Goal: Book appointment/travel/reservation

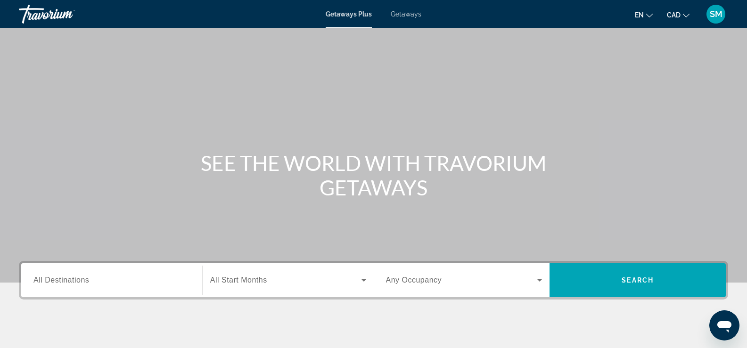
click at [364, 282] on icon "Search widget" at bounding box center [363, 280] width 11 height 11
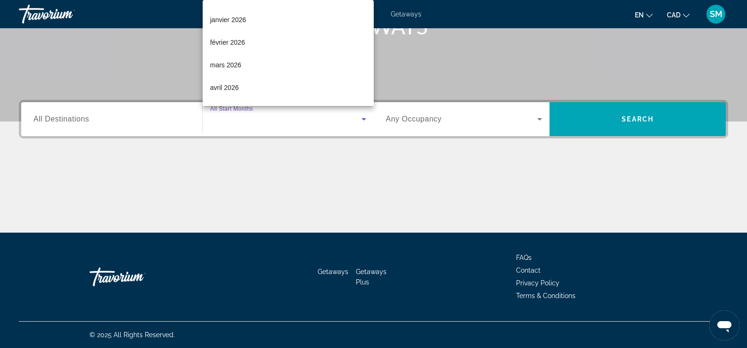
scroll to position [88, 0]
click at [233, 65] on span "mars 2026" at bounding box center [225, 62] width 31 height 11
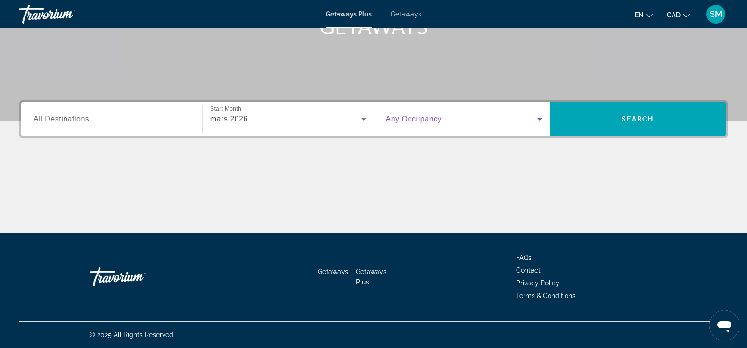
click at [540, 118] on icon "Search widget" at bounding box center [539, 119] width 11 height 11
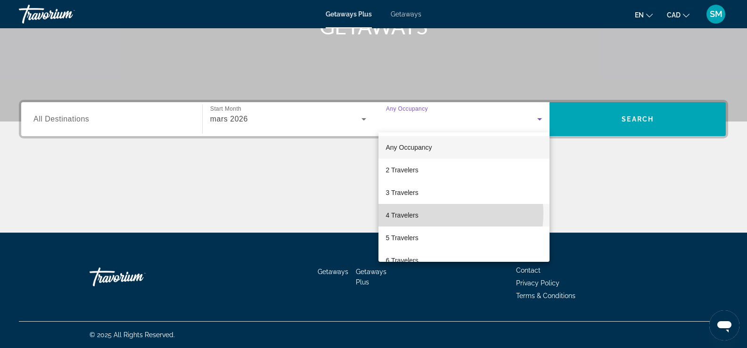
click at [434, 213] on mat-option "4 Travelers" at bounding box center [464, 215] width 172 height 23
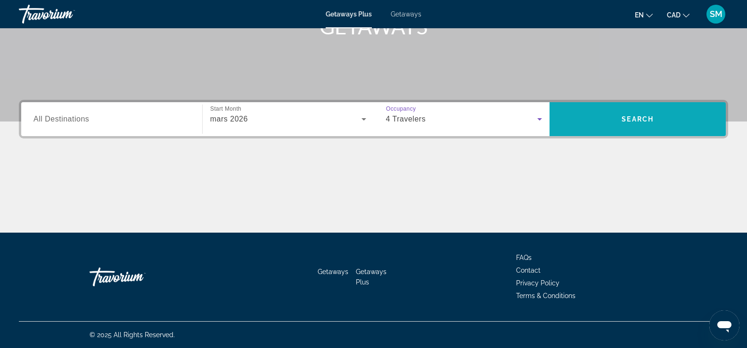
click at [640, 124] on span "Search" at bounding box center [637, 119] width 176 height 23
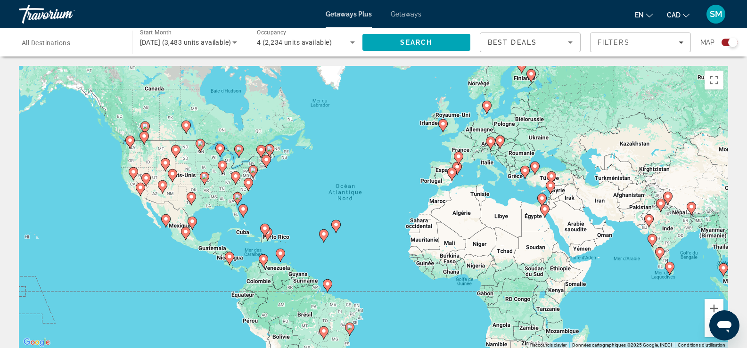
click at [730, 40] on div "Search widget" at bounding box center [732, 42] width 9 height 9
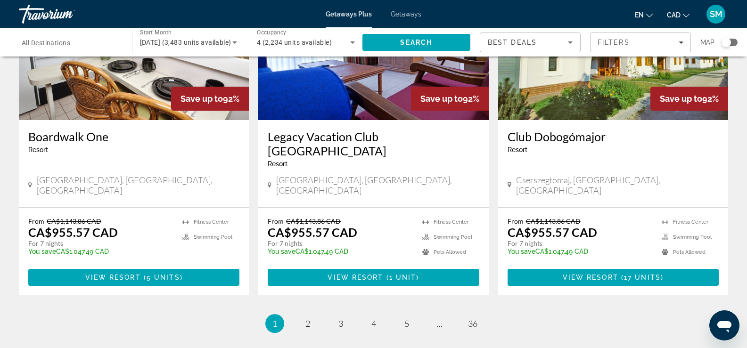
scroll to position [1204, 0]
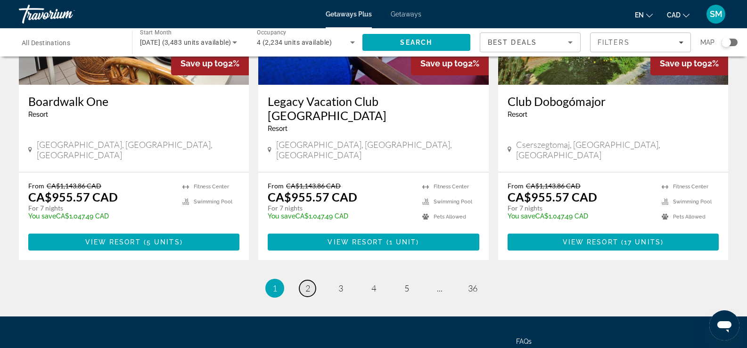
click at [307, 283] on span "2" at bounding box center [307, 288] width 5 height 10
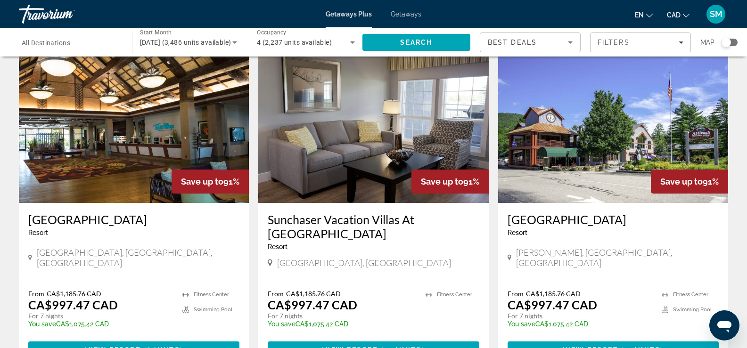
scroll to position [1176, 0]
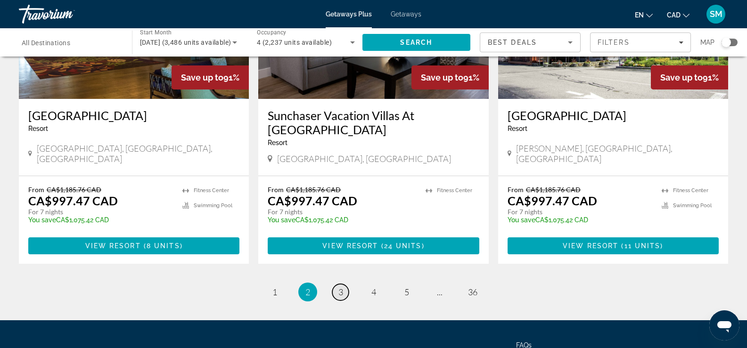
click at [343, 287] on span "3" at bounding box center [340, 292] width 5 height 10
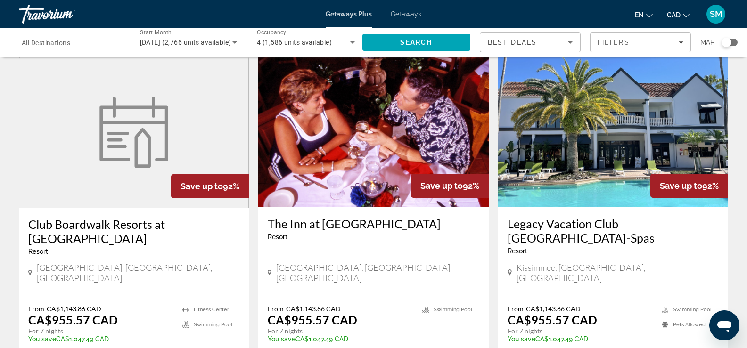
scroll to position [727, 0]
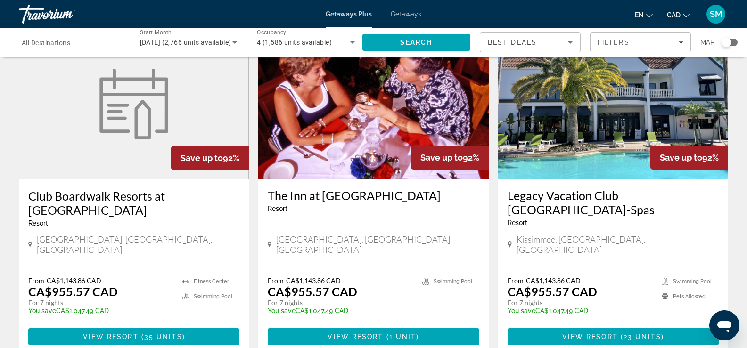
click at [616, 188] on h3 "Legacy Vacation Club Orlando-Spas" at bounding box center [613, 202] width 211 height 28
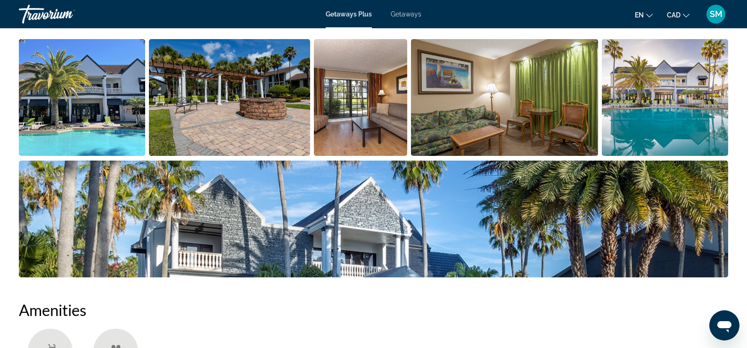
scroll to position [353, 0]
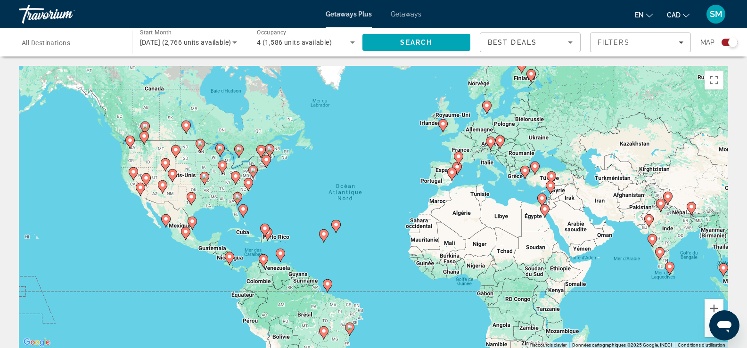
click at [731, 43] on div "Search widget" at bounding box center [732, 42] width 9 height 9
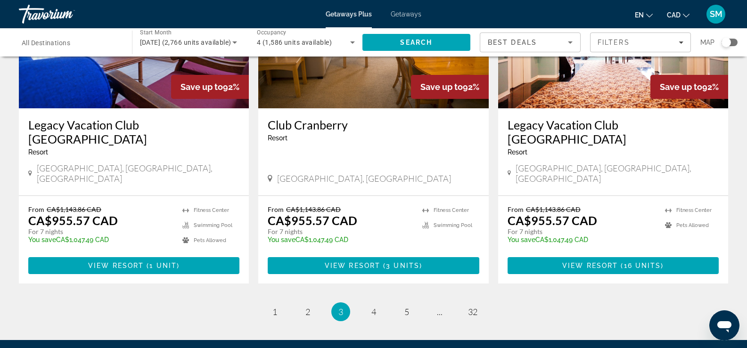
scroll to position [1191, 0]
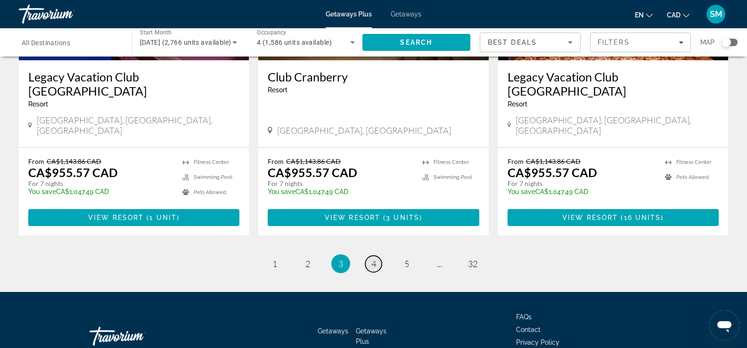
click at [377, 256] on link "page 4" at bounding box center [373, 264] width 16 height 16
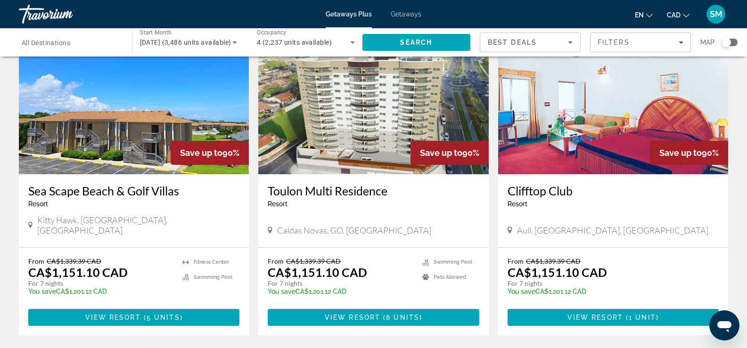
scroll to position [1157, 0]
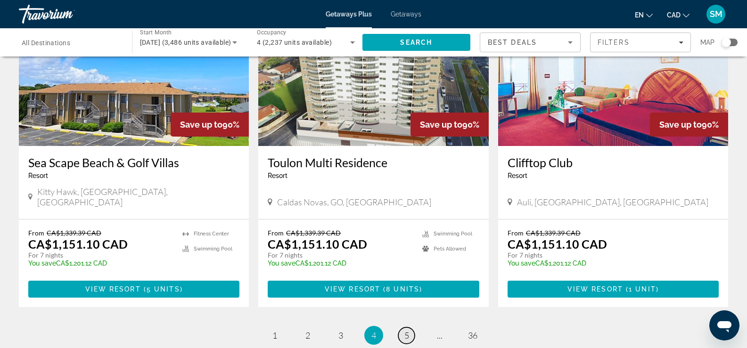
click at [404, 330] on span "5" at bounding box center [406, 335] width 5 height 10
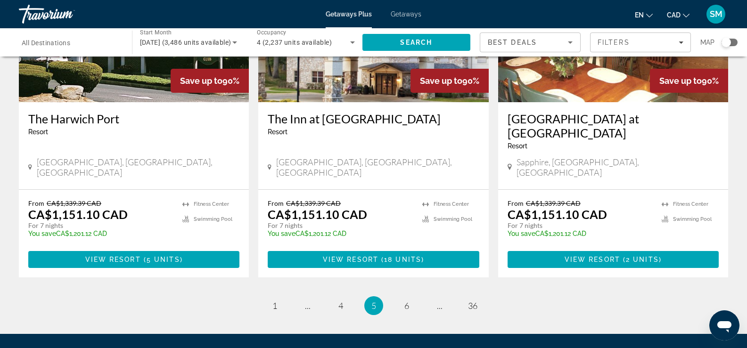
scroll to position [1155, 0]
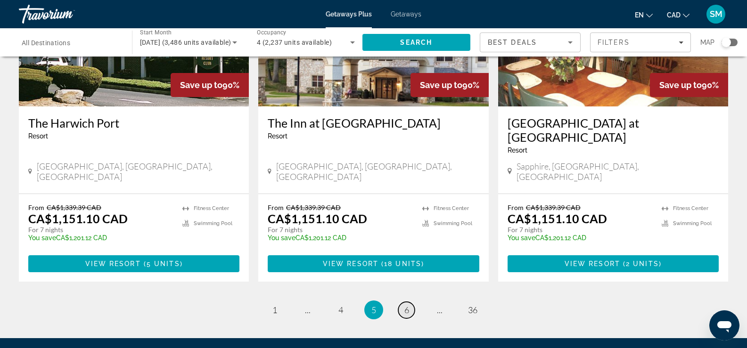
click at [407, 305] on span "6" at bounding box center [406, 310] width 5 height 10
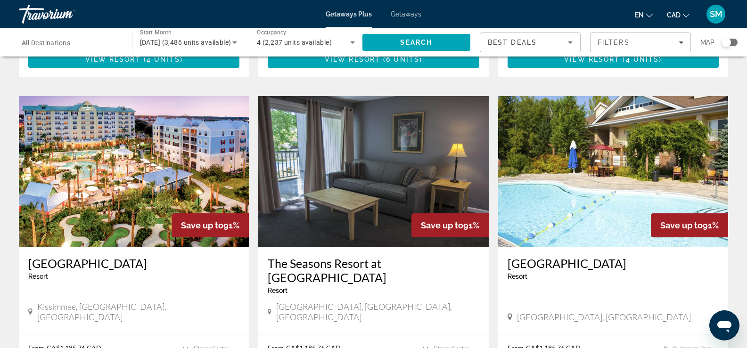
scroll to position [1040, 0]
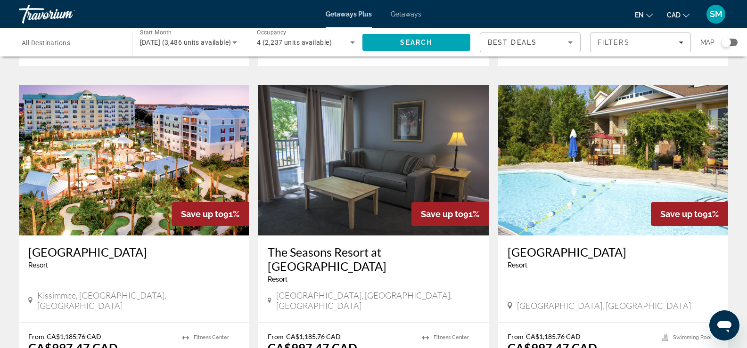
click at [135, 136] on img "Main content" at bounding box center [134, 160] width 230 height 151
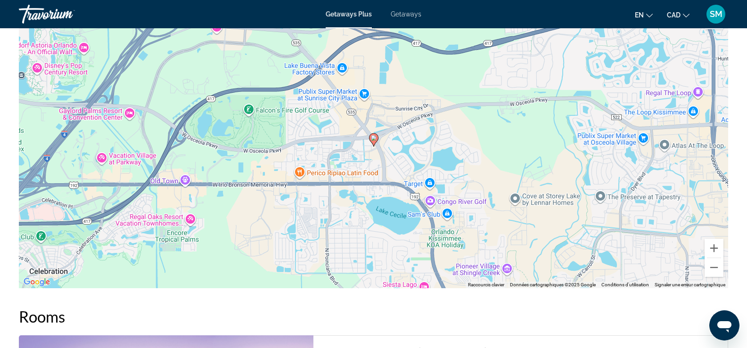
scroll to position [1264, 0]
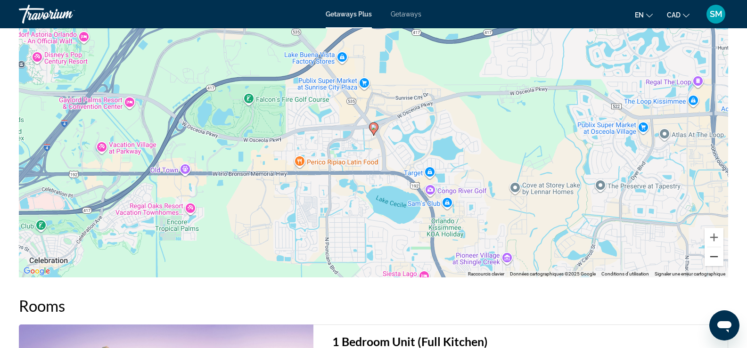
click at [715, 263] on button "Zoom arrière" at bounding box center [713, 256] width 19 height 19
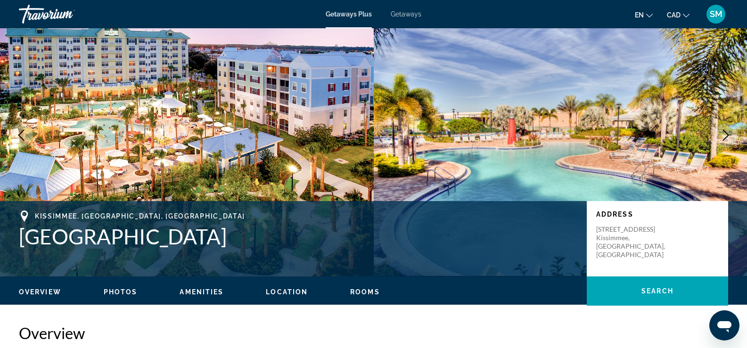
scroll to position [14, 0]
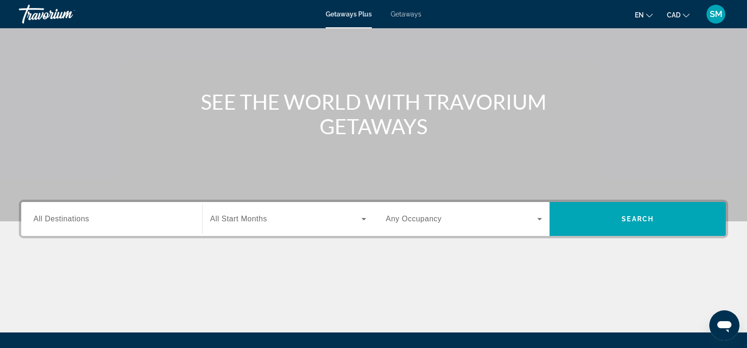
scroll to position [161, 0]
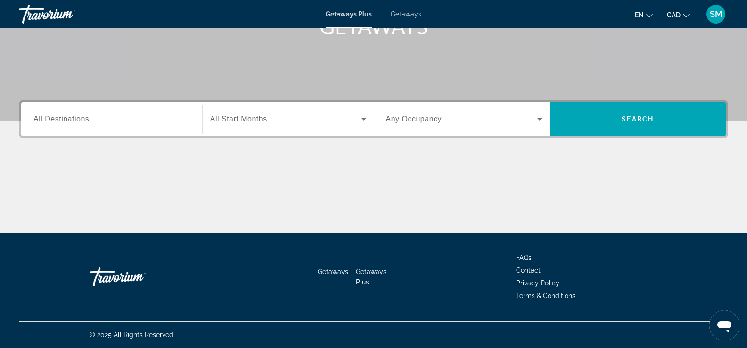
click at [166, 121] on input "Destination All Destinations" at bounding box center [111, 119] width 156 height 11
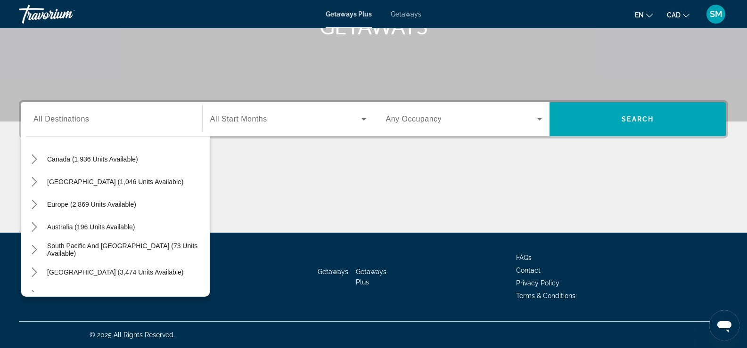
scroll to position [74, 0]
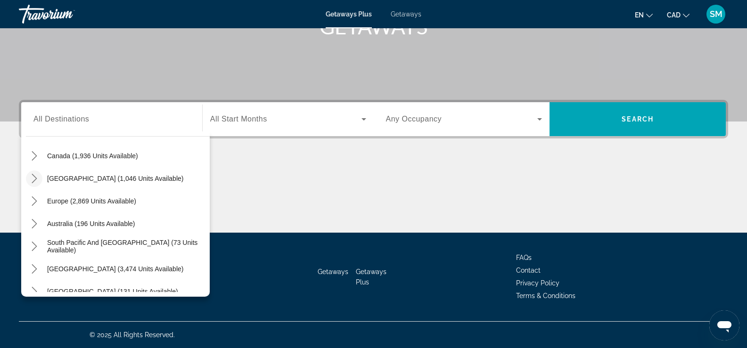
click at [36, 179] on icon "Toggle Caribbean & Atlantic Islands (1,046 units available) submenu" at bounding box center [34, 178] width 5 height 9
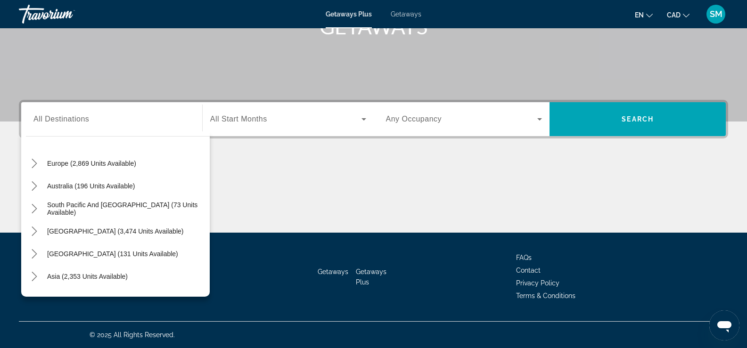
scroll to position [228, 0]
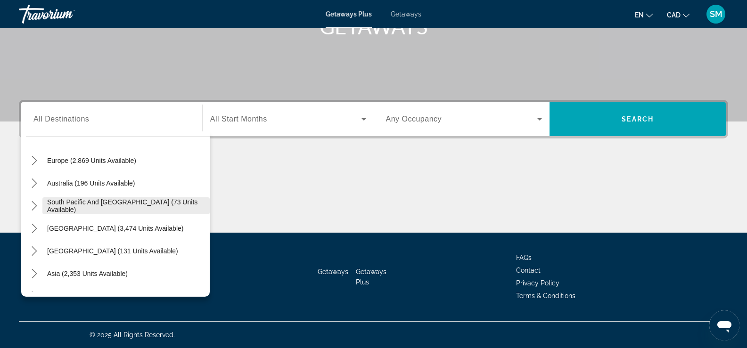
click at [76, 206] on span "South Pacific and [GEOGRAPHIC_DATA] (73 units available)" at bounding box center [126, 205] width 158 height 15
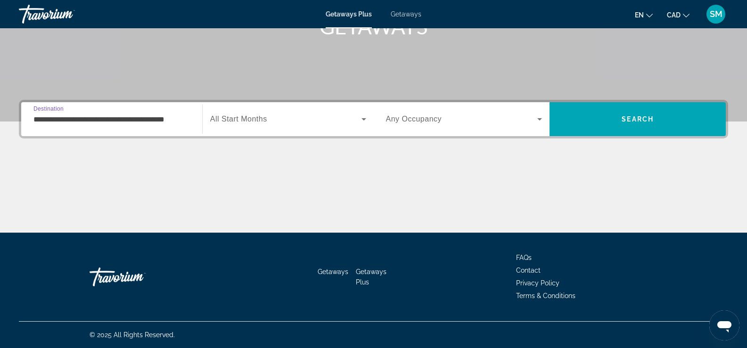
click at [189, 123] on input "**********" at bounding box center [111, 119] width 156 height 11
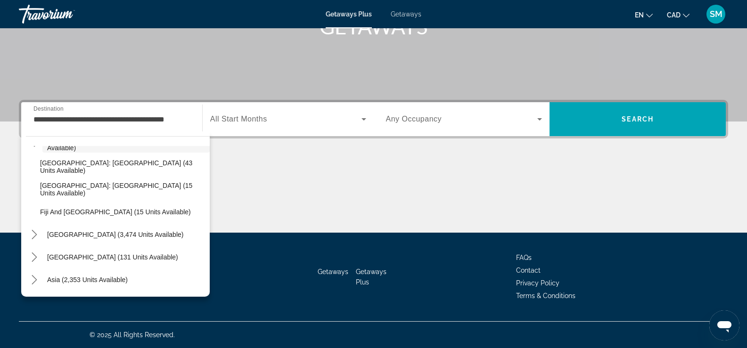
scroll to position [296, 0]
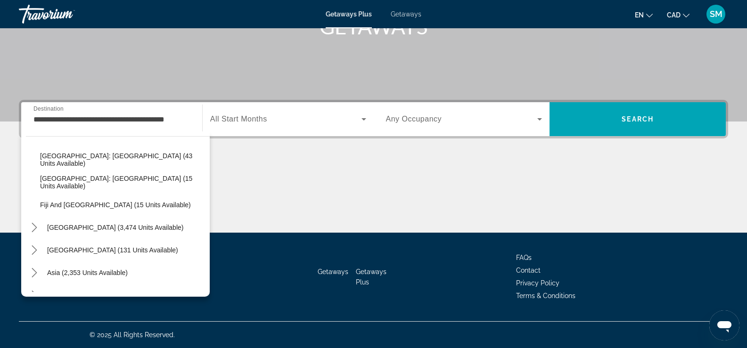
drag, startPoint x: 197, startPoint y: 252, endPoint x: 195, endPoint y: 257, distance: 5.5
click at [195, 257] on div "[GEOGRAPHIC_DATA] (131 units available)" at bounding box center [118, 250] width 184 height 23
click at [30, 225] on icon "Toggle South America (3,474 units available) submenu" at bounding box center [34, 227] width 9 height 9
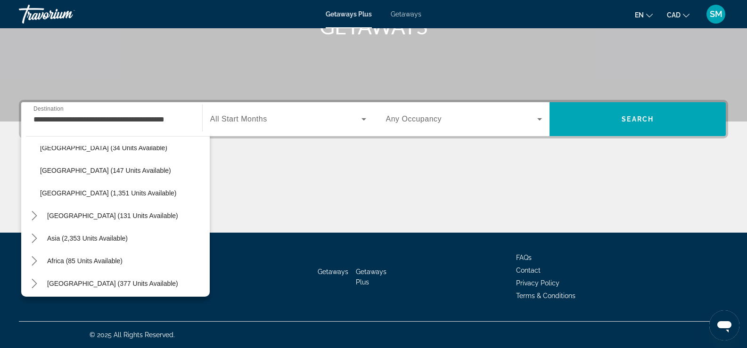
scroll to position [515, 0]
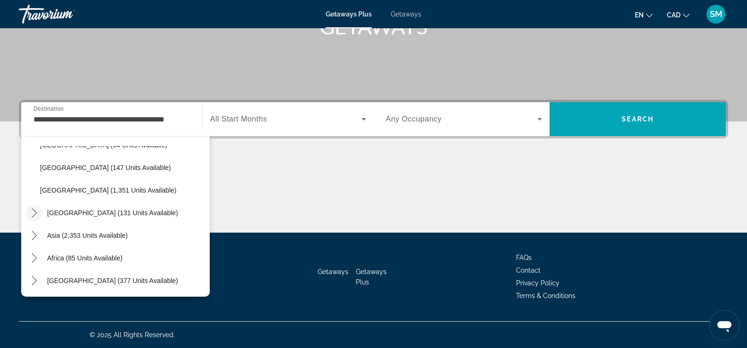
click at [37, 214] on icon "Toggle Central America (131 units available) submenu" at bounding box center [34, 212] width 9 height 9
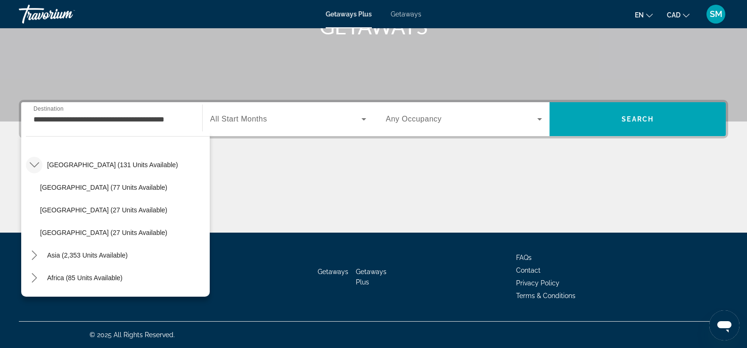
scroll to position [573, 0]
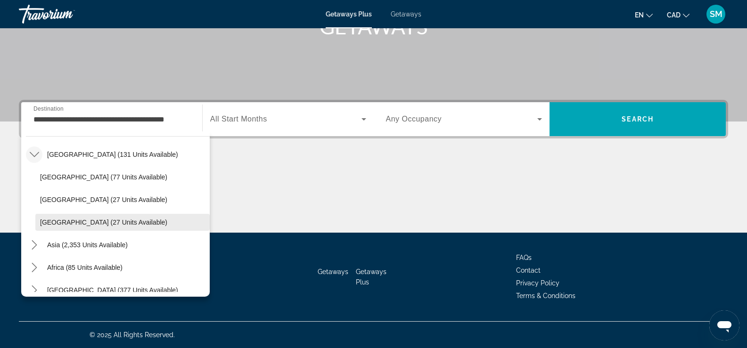
click at [100, 226] on span "Select destination: Panama (27 units available)" at bounding box center [122, 222] width 174 height 23
type input "**********"
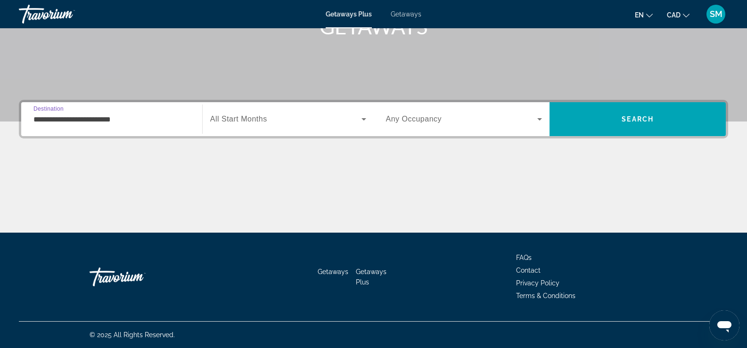
click at [367, 119] on icon "Search widget" at bounding box center [363, 119] width 11 height 11
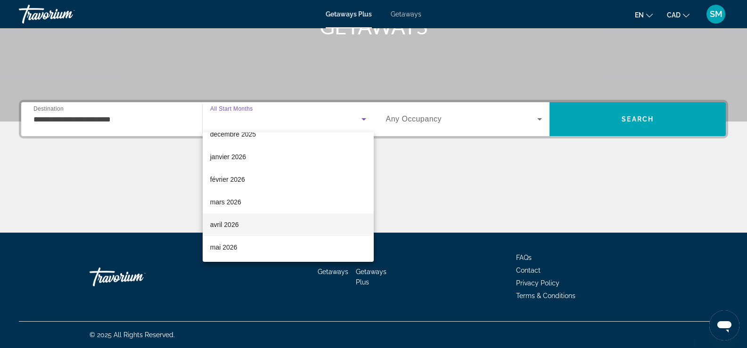
scroll to position [94, 0]
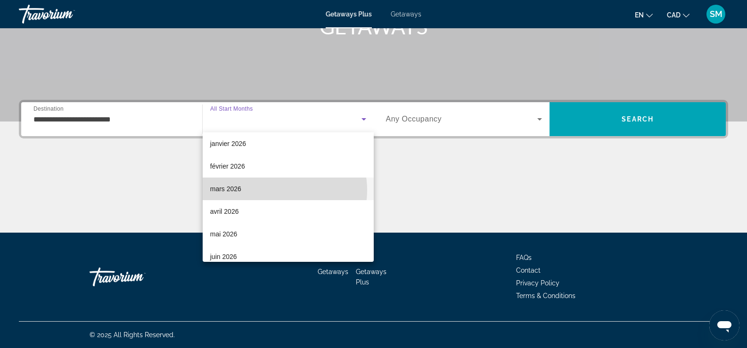
click at [272, 190] on mat-option "mars 2026" at bounding box center [288, 189] width 171 height 23
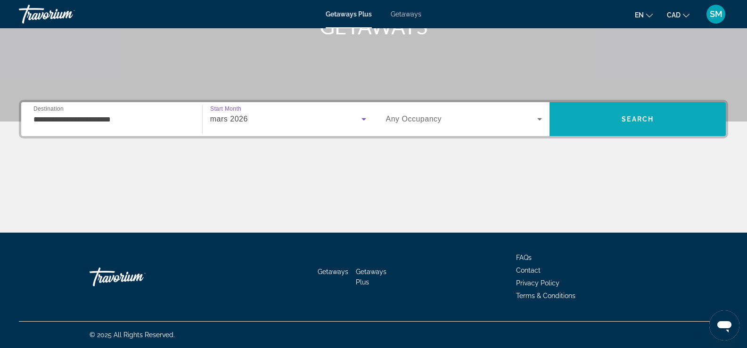
click at [628, 124] on span "Search" at bounding box center [637, 119] width 176 height 23
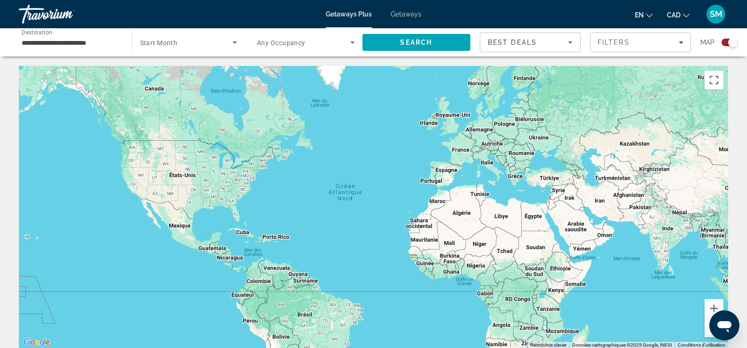
click at [733, 41] on div "Search widget" at bounding box center [732, 42] width 9 height 9
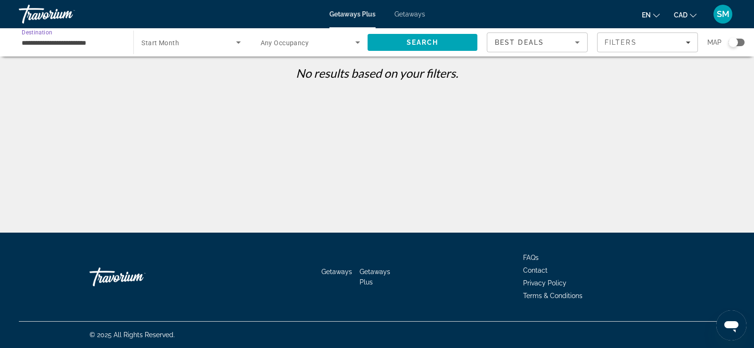
click at [113, 42] on input "**********" at bounding box center [71, 42] width 99 height 11
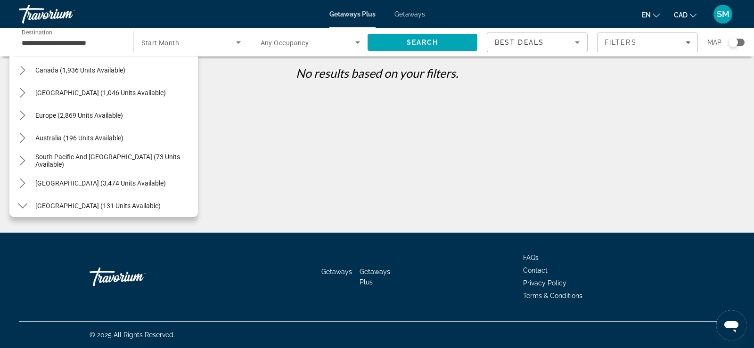
scroll to position [82, 0]
click at [25, 117] on icon "Toggle Europe (2,869 units available) submenu" at bounding box center [22, 113] width 9 height 9
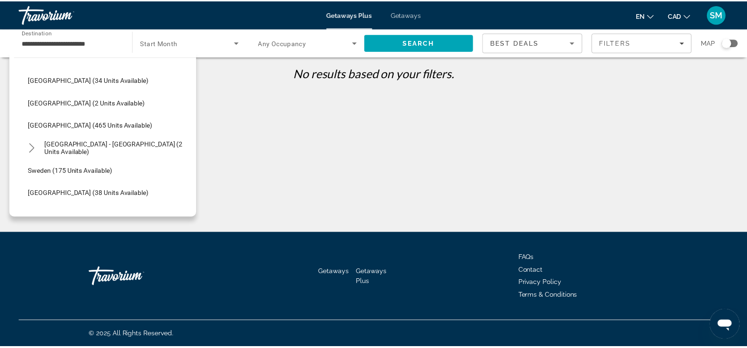
scroll to position [405, 0]
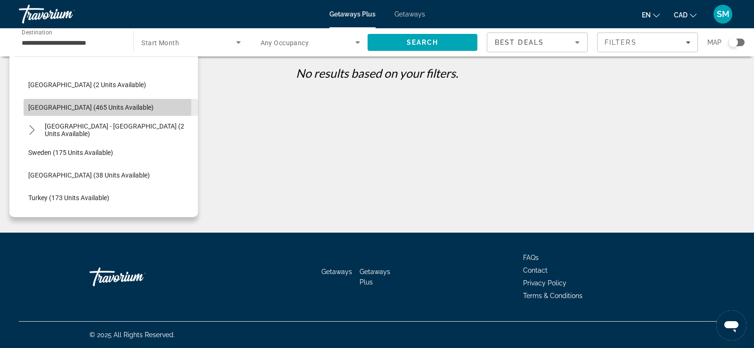
click at [80, 107] on span "[GEOGRAPHIC_DATA] (465 units available)" at bounding box center [90, 108] width 125 height 8
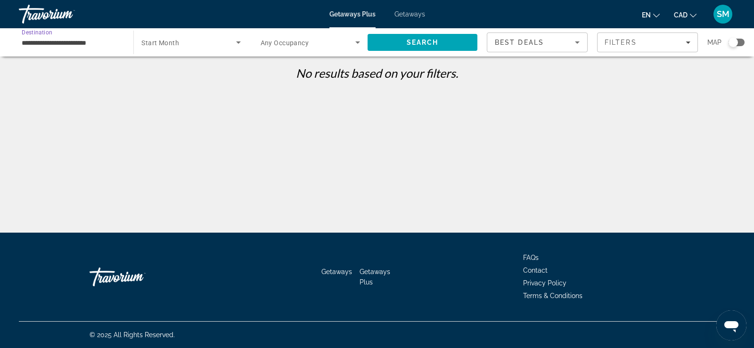
click at [237, 43] on icon "Search widget" at bounding box center [238, 42] width 11 height 11
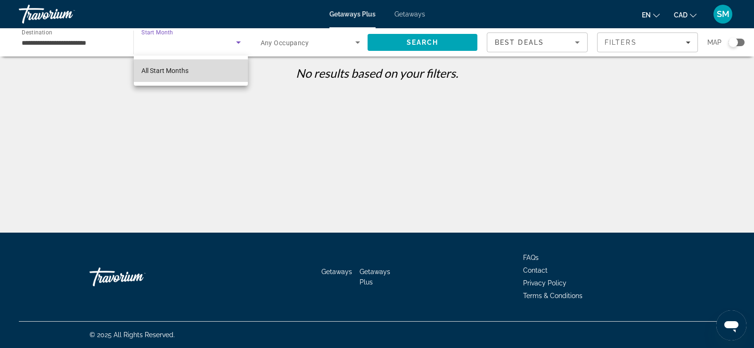
click at [211, 72] on mat-option "All Start Months" at bounding box center [191, 70] width 114 height 23
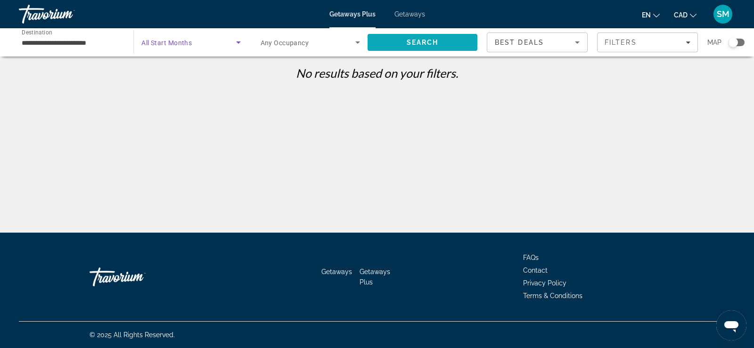
click at [416, 47] on span "Search" at bounding box center [423, 42] width 110 height 23
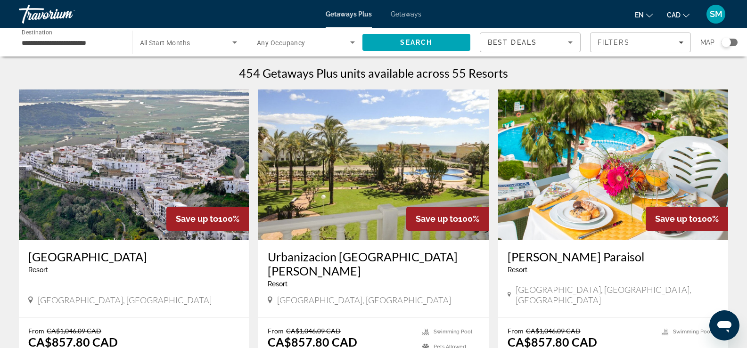
click at [237, 48] on div "Search widget" at bounding box center [189, 42] width 98 height 26
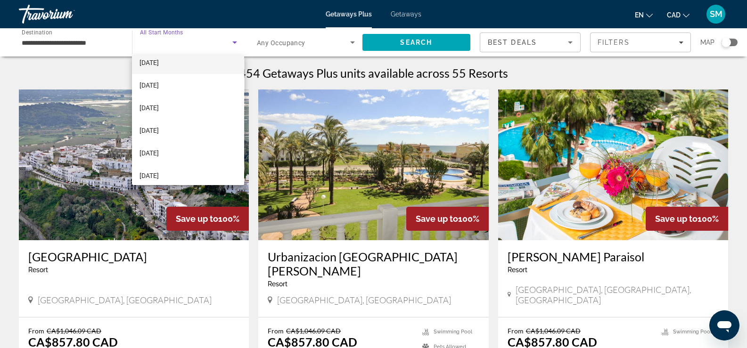
scroll to position [82, 0]
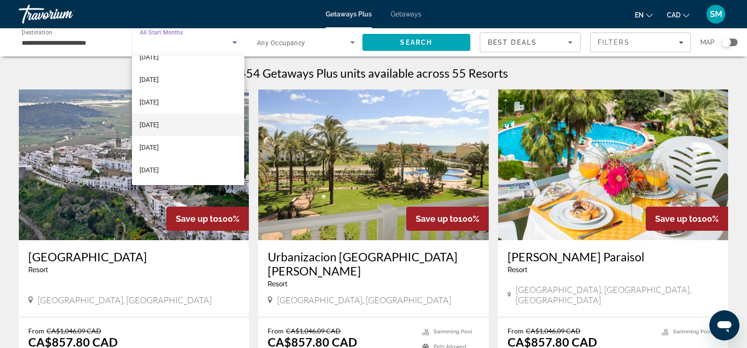
click at [159, 122] on span "[DATE]" at bounding box center [148, 124] width 19 height 11
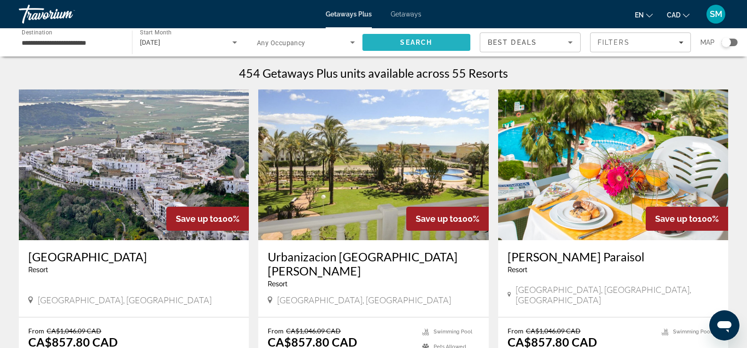
click at [419, 44] on span "Search" at bounding box center [416, 43] width 32 height 8
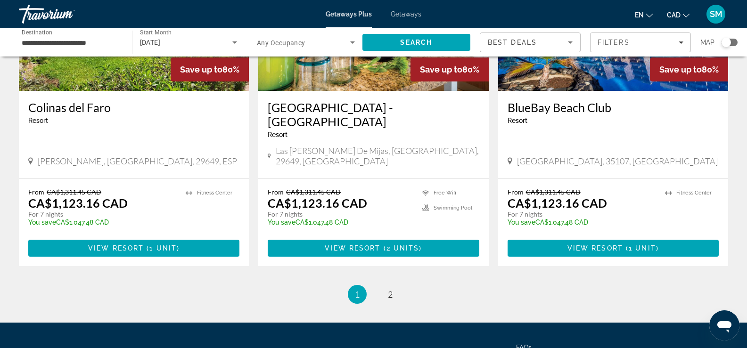
scroll to position [1176, 0]
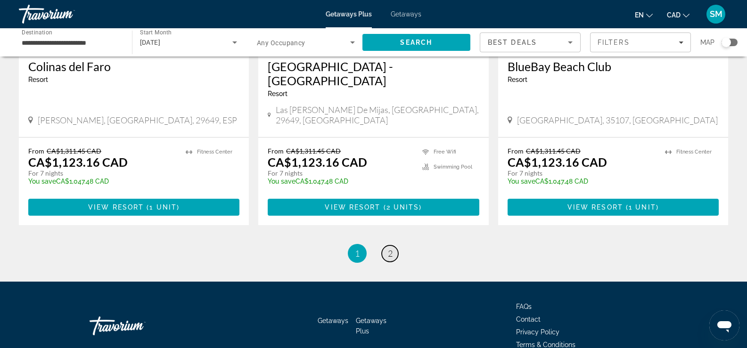
click at [391, 248] on span "2" at bounding box center [390, 253] width 5 height 10
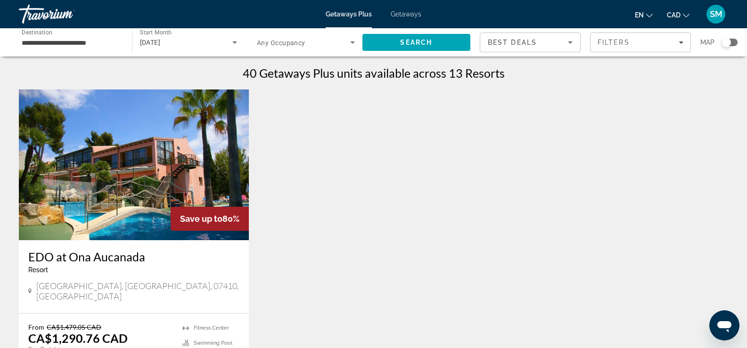
click at [91, 40] on input "**********" at bounding box center [71, 42] width 98 height 11
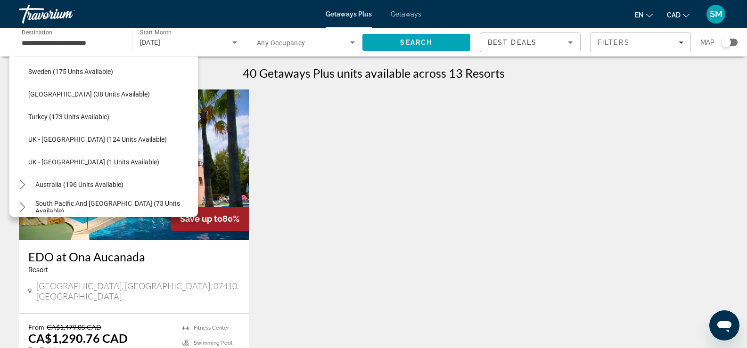
scroll to position [505, 0]
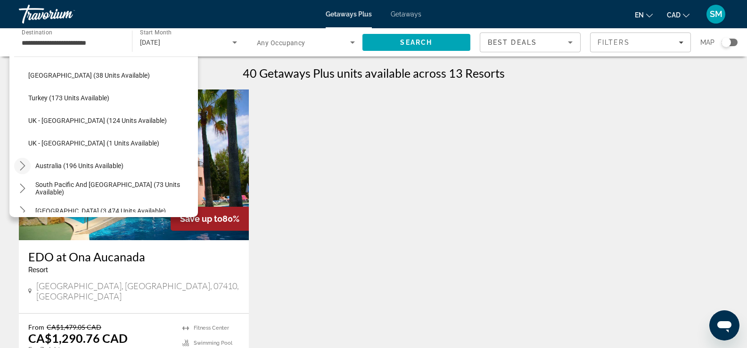
click at [20, 167] on icon "Toggle Australia (196 units available) submenu" at bounding box center [22, 165] width 9 height 9
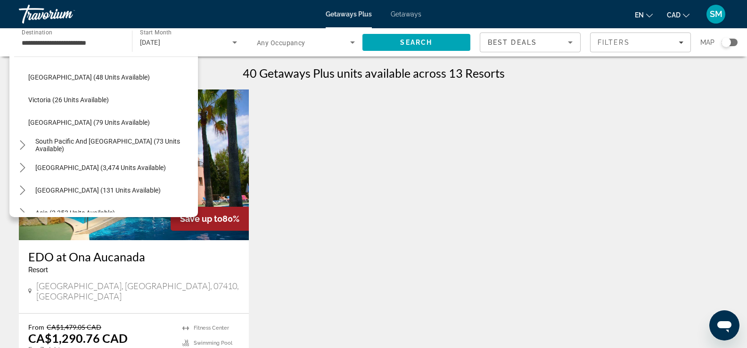
scroll to position [667, 0]
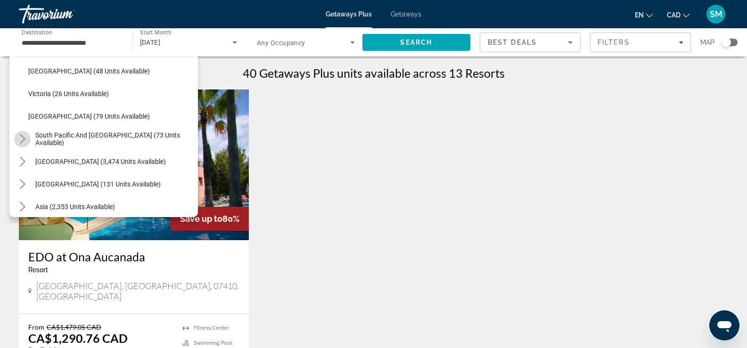
click at [21, 141] on icon "Toggle South Pacific and Oceania (73 units available) submenu" at bounding box center [22, 138] width 9 height 9
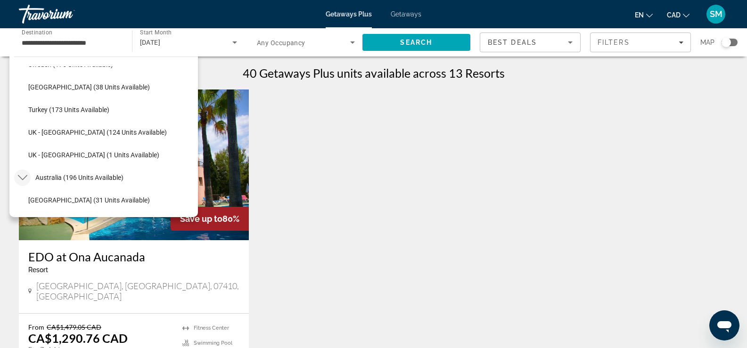
scroll to position [486, 0]
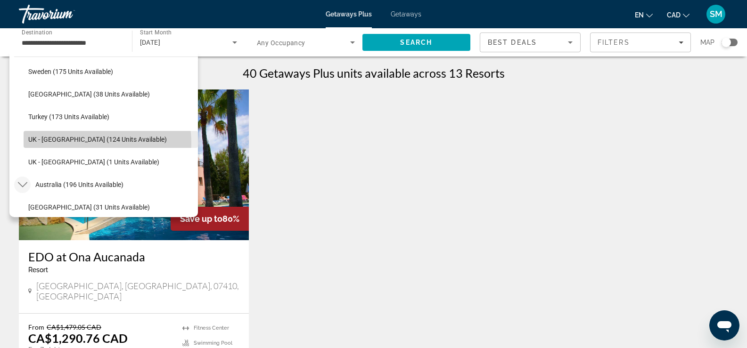
click at [90, 143] on span "UK - [GEOGRAPHIC_DATA] (124 units available)" at bounding box center [97, 140] width 139 height 8
type input "**********"
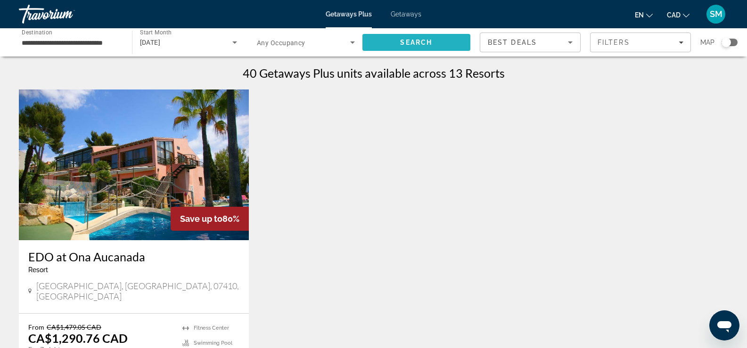
click at [400, 45] on span "Search" at bounding box center [416, 43] width 32 height 8
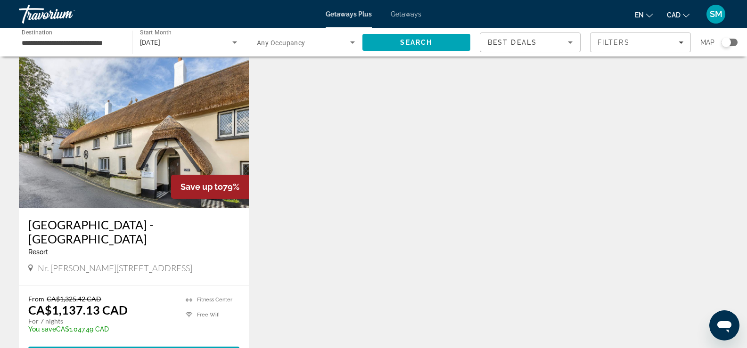
scroll to position [47, 0]
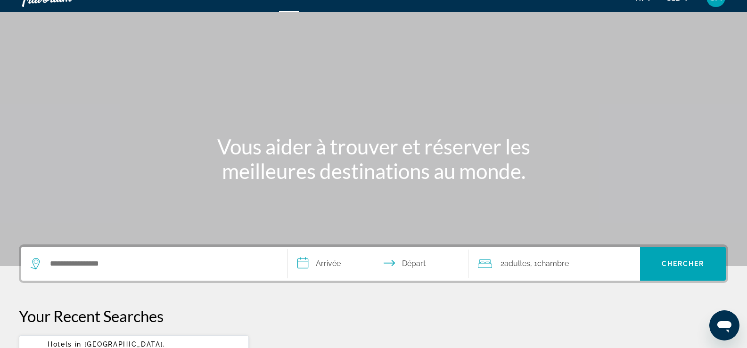
scroll to position [47, 0]
